Goal: Task Accomplishment & Management: Manage account settings

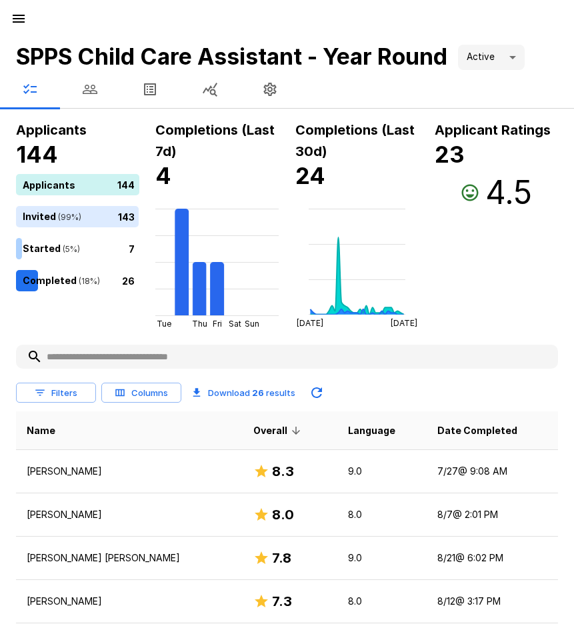
click at [87, 88] on icon "button" at bounding box center [90, 89] width 16 height 16
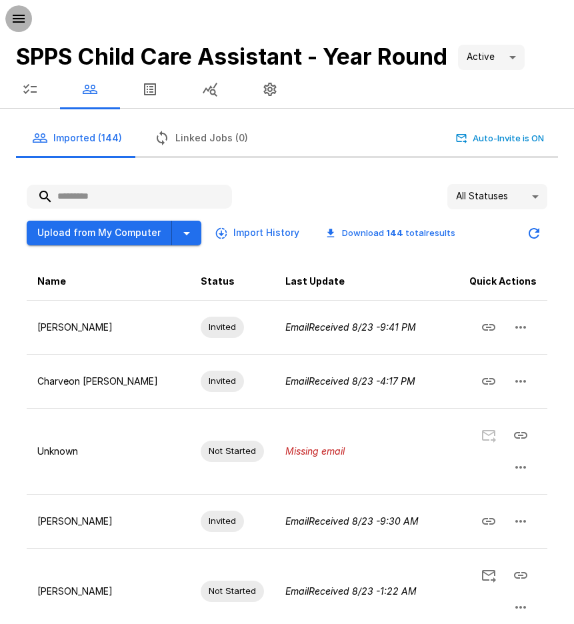
click at [13, 14] on icon "button" at bounding box center [19, 19] width 16 height 16
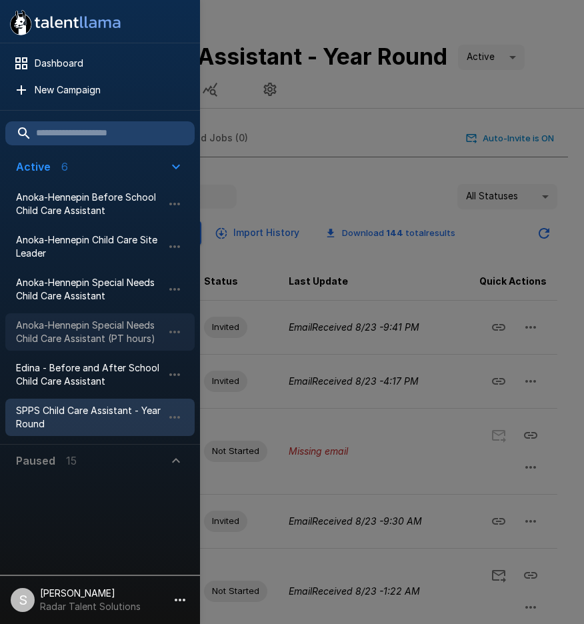
click at [75, 330] on span "Anoka-Hennepin Special Needs Child Care Assistant (PT hours)" at bounding box center [89, 332] width 147 height 27
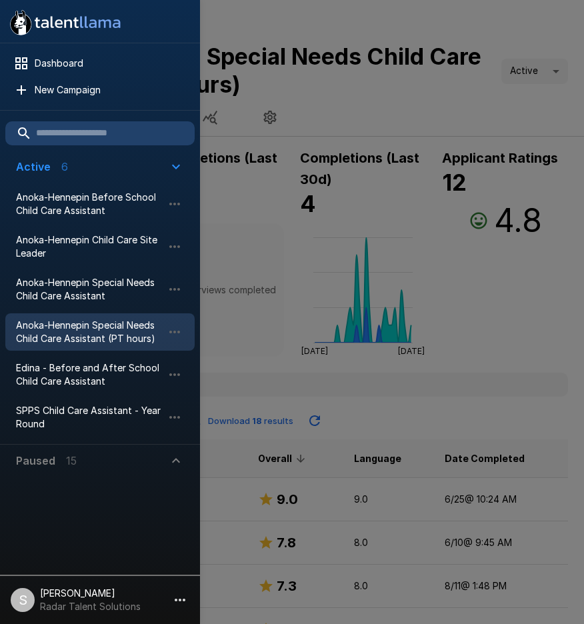
click at [363, 105] on div at bounding box center [292, 312] width 584 height 624
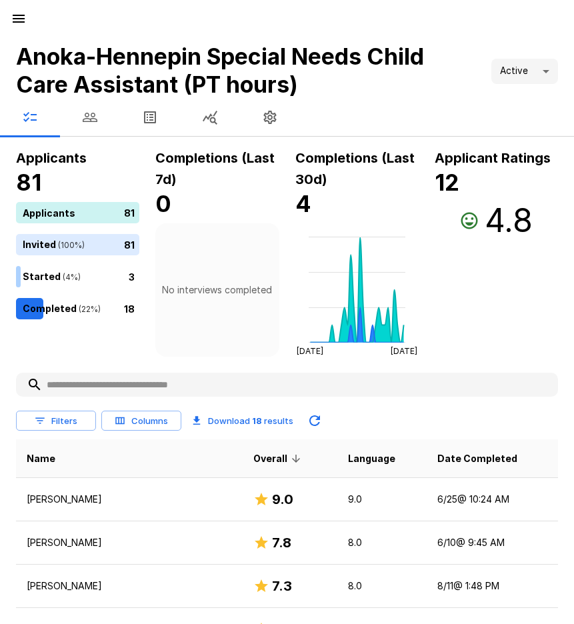
click at [87, 121] on icon "button" at bounding box center [90, 117] width 15 height 9
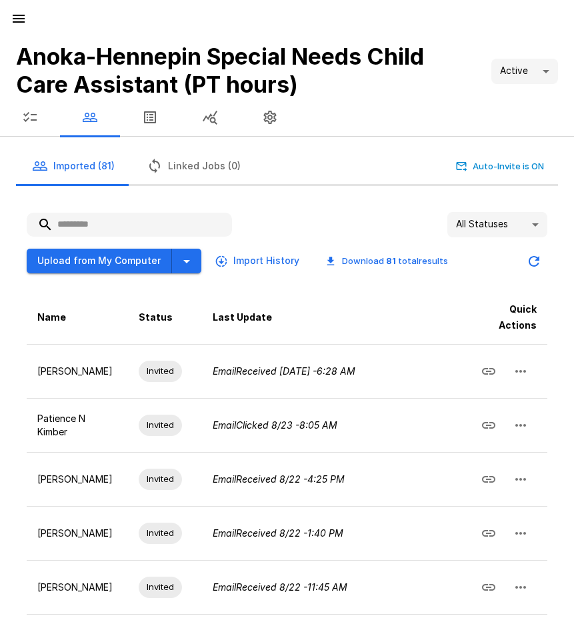
click at [89, 223] on input "text" at bounding box center [129, 225] width 205 height 24
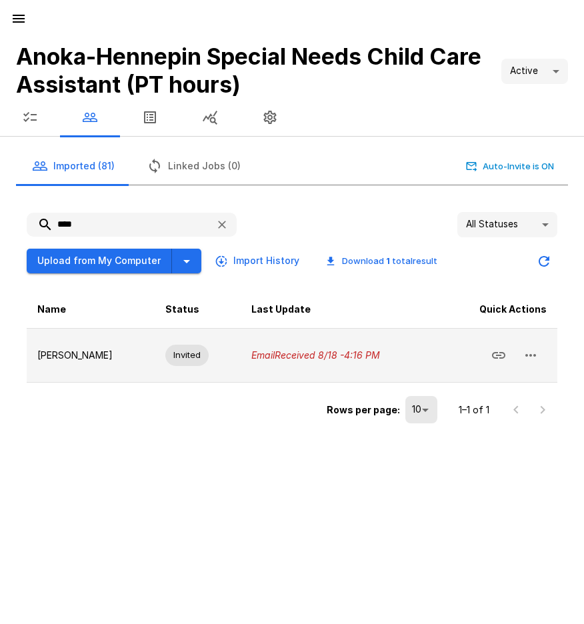
click at [542, 357] on button "button" at bounding box center [531, 355] width 32 height 32
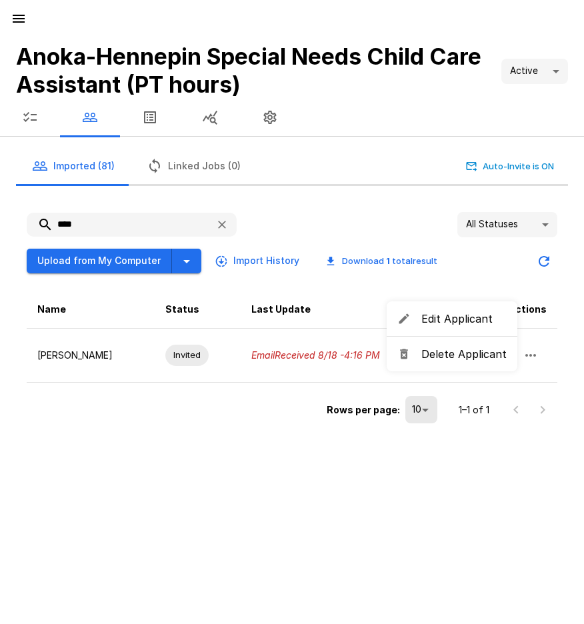
click at [478, 361] on span "Delete Applicant" at bounding box center [463, 354] width 85 height 16
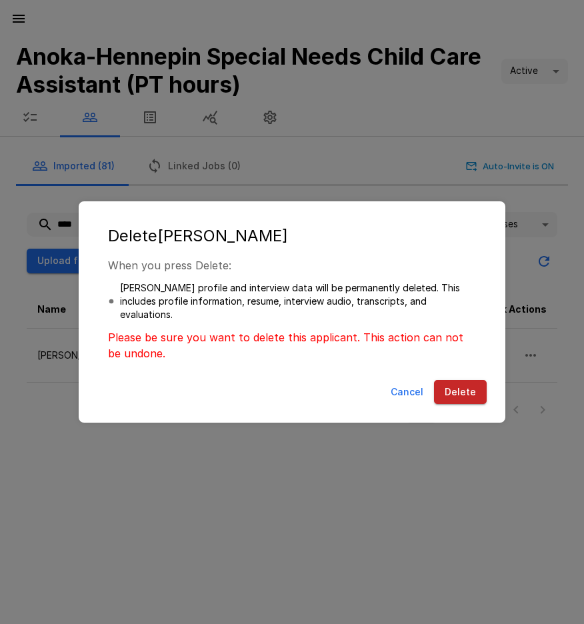
click at [470, 394] on button "Delete" at bounding box center [460, 392] width 53 height 25
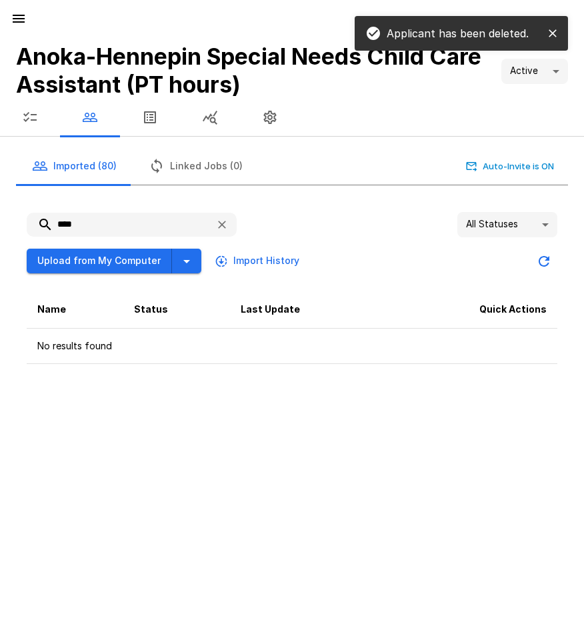
drag, startPoint x: 79, startPoint y: 224, endPoint x: 12, endPoint y: 225, distance: 66.7
click at [12, 225] on div "**** All Statuses ** Upload from My Computer Import History Name Status Last Up…" at bounding box center [286, 283] width 563 height 184
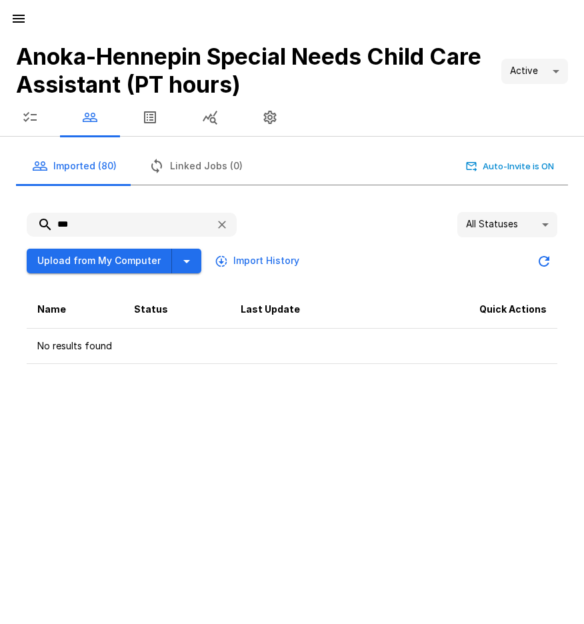
drag, startPoint x: 95, startPoint y: 226, endPoint x: 32, endPoint y: 220, distance: 63.0
click at [32, 220] on input "***" at bounding box center [116, 225] width 178 height 24
type input "***"
click at [21, 22] on icon "button" at bounding box center [19, 19] width 12 height 8
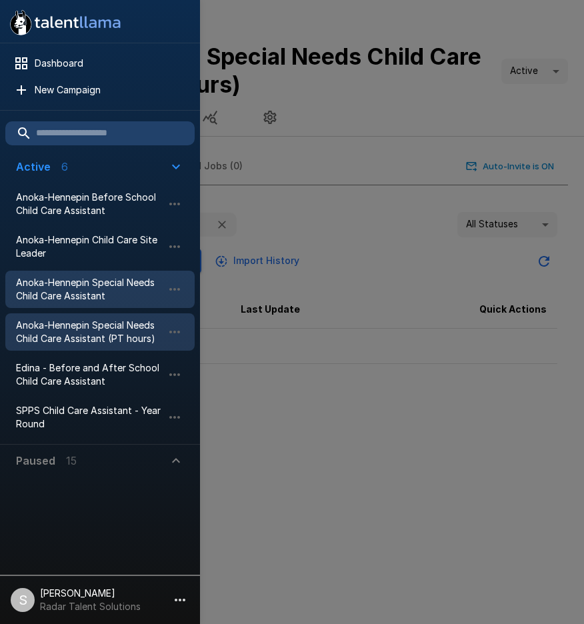
click at [78, 289] on span "Anoka-Hennepin Special Needs Child Care Assistant" at bounding box center [89, 289] width 147 height 27
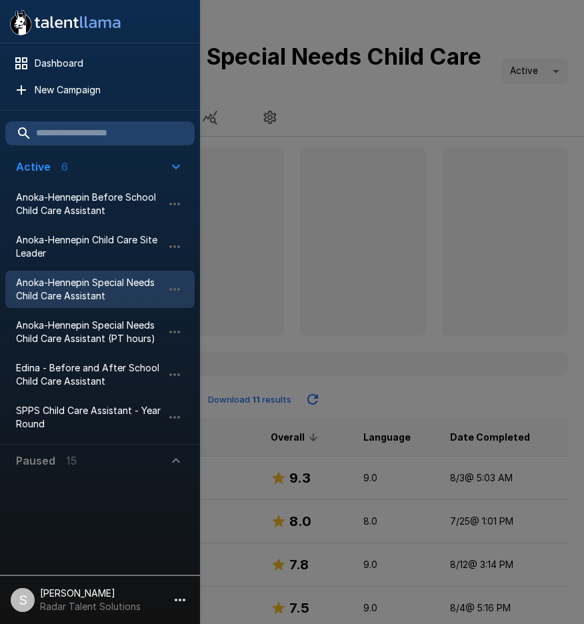
click at [393, 154] on div at bounding box center [292, 312] width 584 height 624
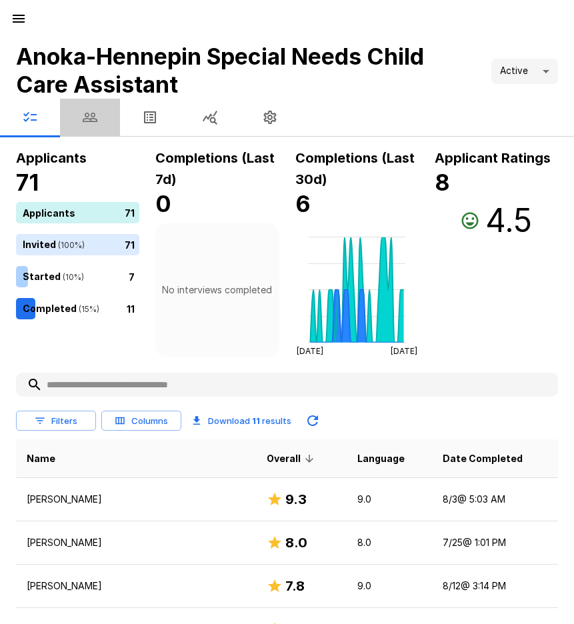
drag, startPoint x: 87, startPoint y: 113, endPoint x: 98, endPoint y: 129, distance: 19.6
click at [88, 113] on icon "button" at bounding box center [90, 117] width 16 height 16
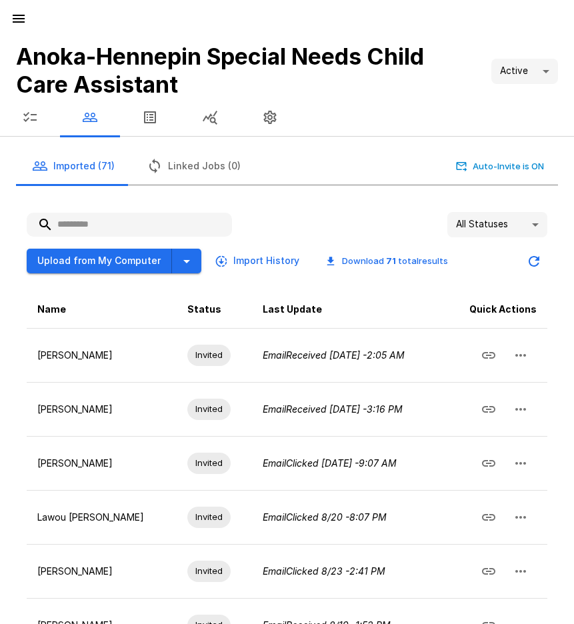
click at [86, 221] on input "text" at bounding box center [129, 225] width 205 height 24
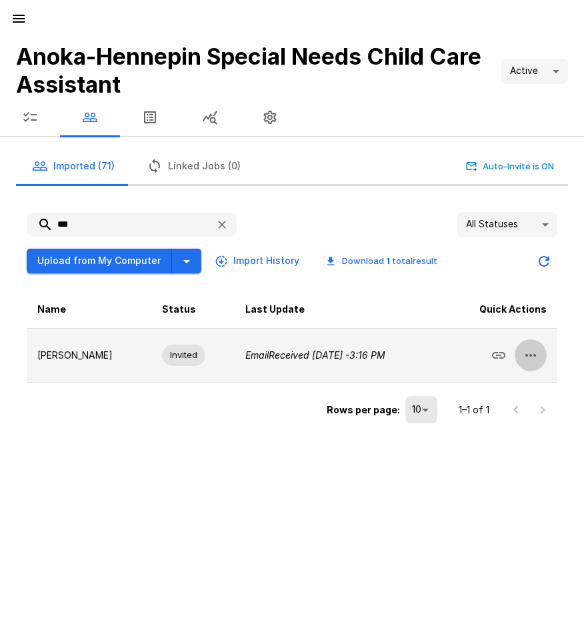
click at [527, 353] on icon "button" at bounding box center [531, 355] width 16 height 16
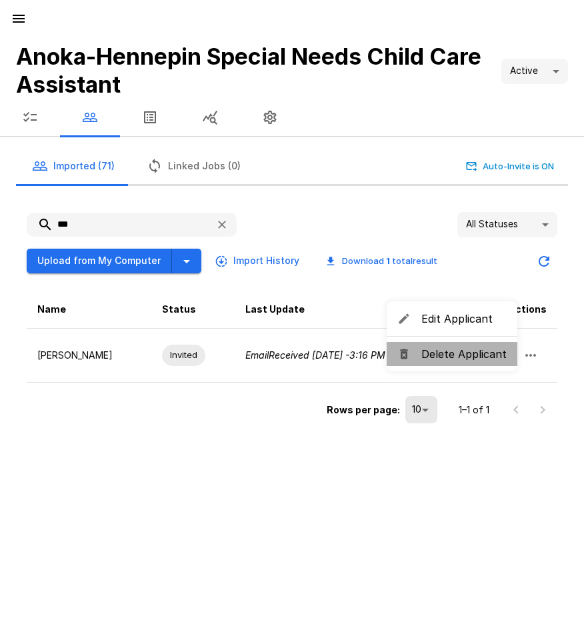
click at [466, 361] on span "Delete Applicant" at bounding box center [463, 354] width 85 height 16
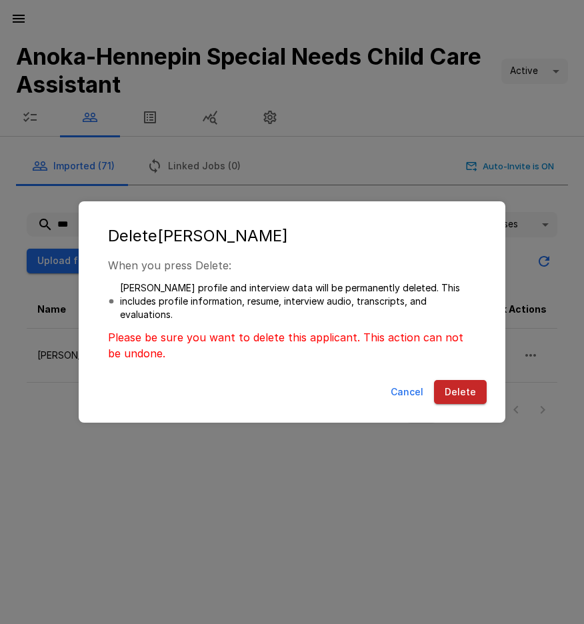
click at [457, 391] on button "Delete" at bounding box center [460, 392] width 53 height 25
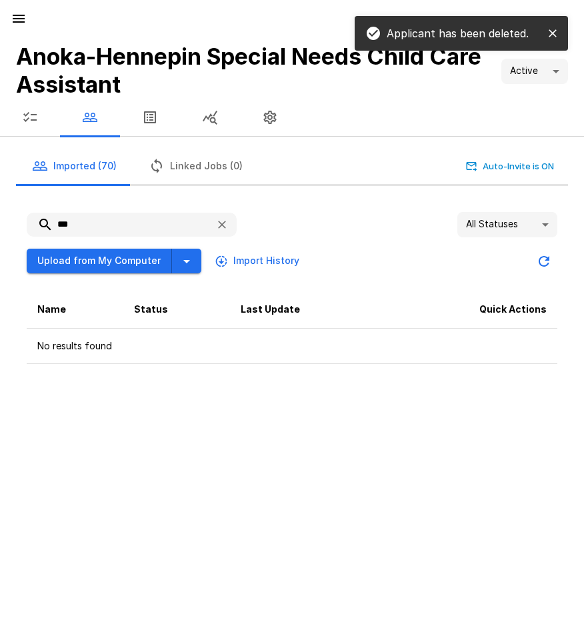
drag, startPoint x: 93, startPoint y: 226, endPoint x: 12, endPoint y: 213, distance: 81.7
click at [12, 213] on div "*** All Statuses ** Upload from My Computer Import History Name Status Last Upd…" at bounding box center [286, 283] width 563 height 184
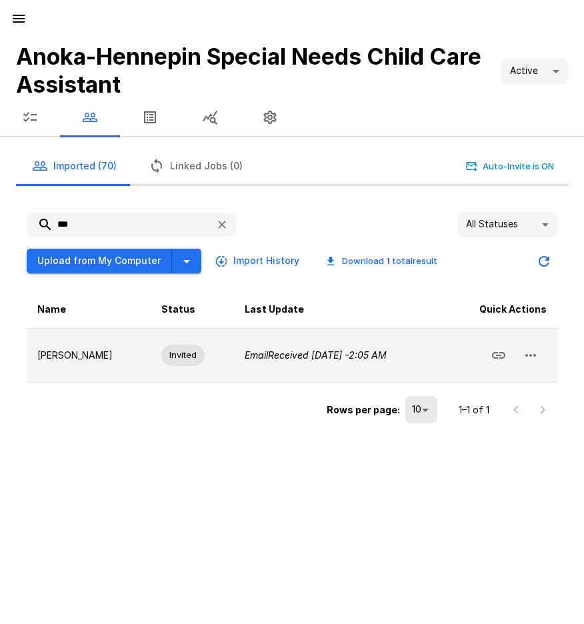
type input "***"
click at [534, 355] on icon "button" at bounding box center [531, 355] width 16 height 16
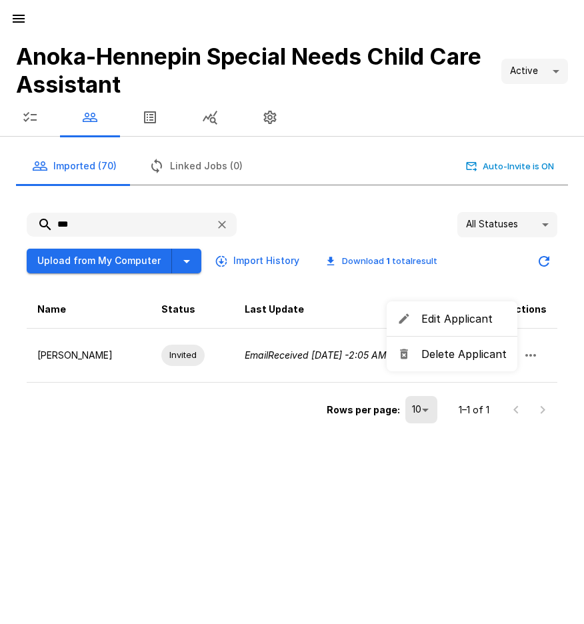
click at [471, 357] on span "Delete Applicant" at bounding box center [463, 354] width 85 height 16
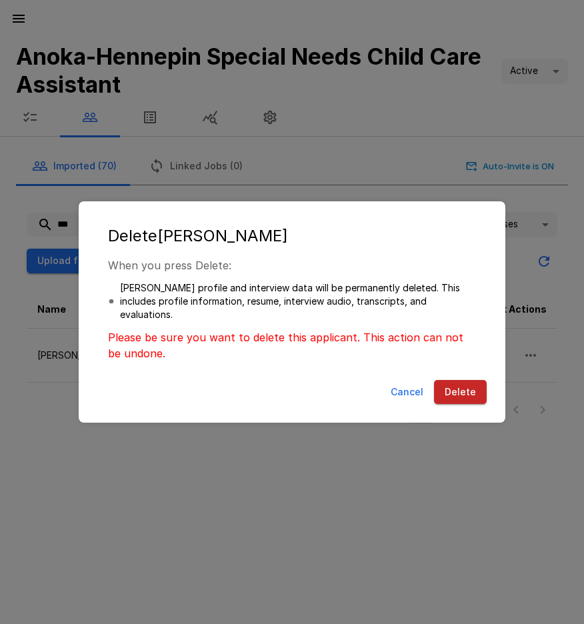
click at [462, 392] on button "Delete" at bounding box center [460, 392] width 53 height 25
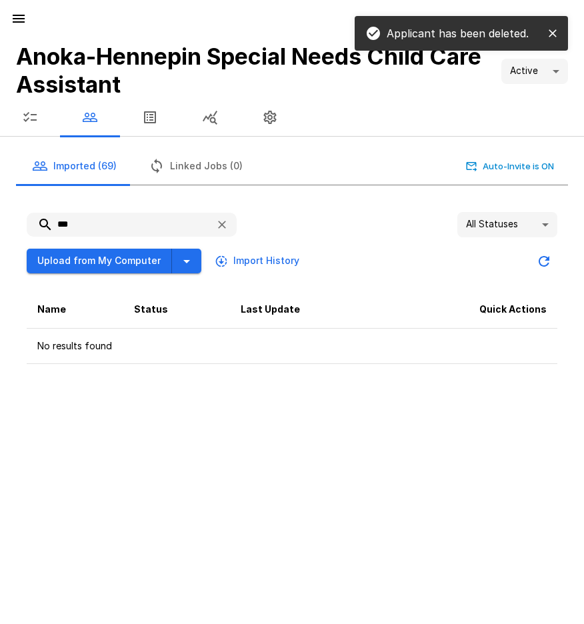
click at [13, 12] on icon "button" at bounding box center [19, 19] width 16 height 16
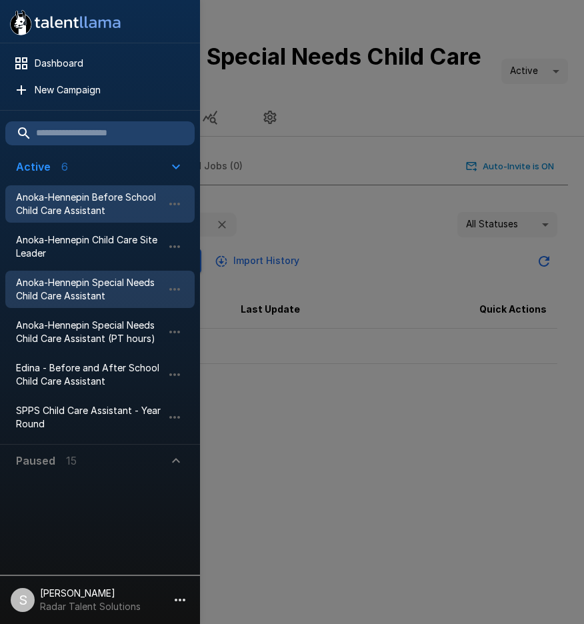
click at [65, 209] on span "Anoka-Hennepin Before School Child Care Assistant" at bounding box center [89, 204] width 147 height 27
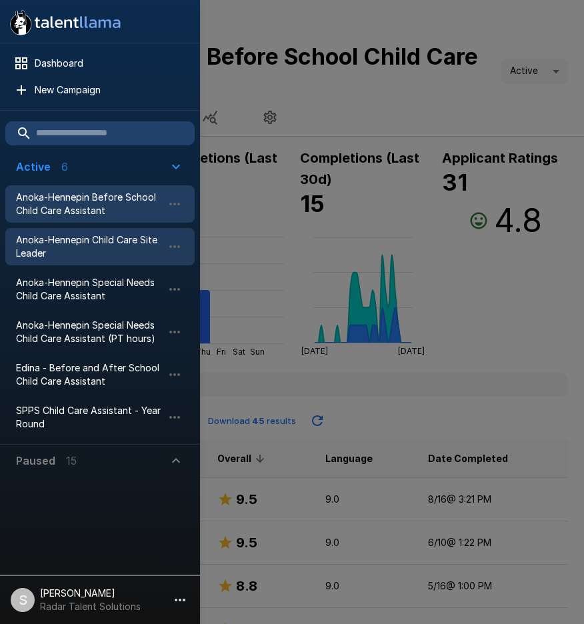
click at [43, 239] on span "Anoka-Hennepin Child Care Site Leader" at bounding box center [89, 246] width 147 height 27
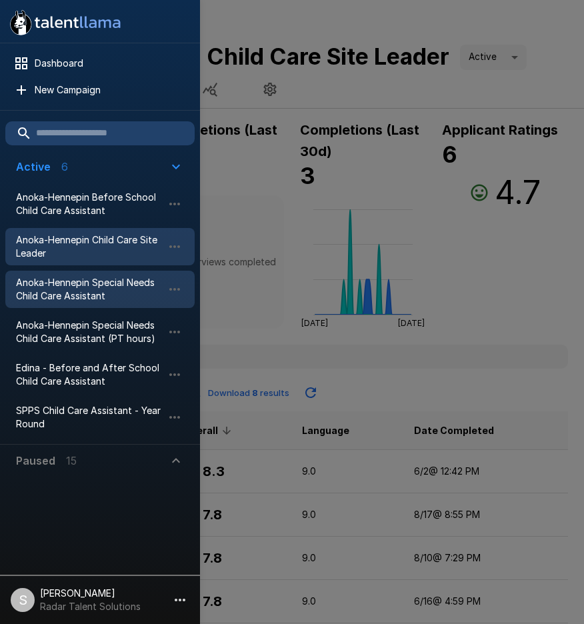
click at [57, 291] on span "Anoka-Hennepin Special Needs Child Care Assistant" at bounding box center [89, 289] width 147 height 27
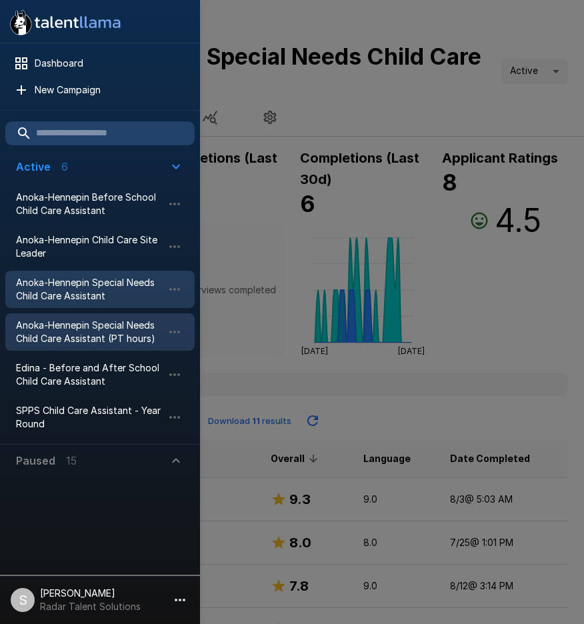
click at [64, 335] on span "Anoka-Hennepin Special Needs Child Care Assistant (PT hours)" at bounding box center [89, 332] width 147 height 27
